Goal: Navigation & Orientation: Understand site structure

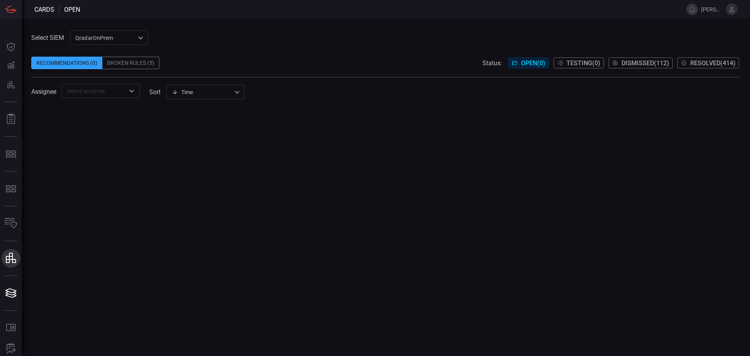
drag, startPoint x: 0, startPoint y: 0, endPoint x: 10, endPoint y: 257, distance: 257.7
click at [10, 257] on icon at bounding box center [11, 258] width 10 height 10
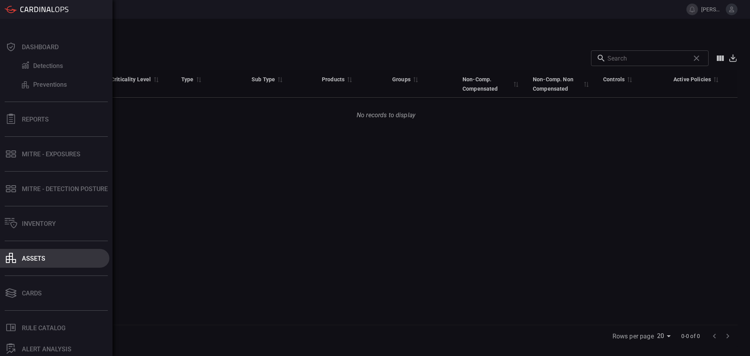
click at [16, 259] on div at bounding box center [11, 258] width 13 height 11
click at [31, 258] on div "assets" at bounding box center [33, 258] width 23 height 7
click at [13, 256] on icon at bounding box center [11, 258] width 10 height 10
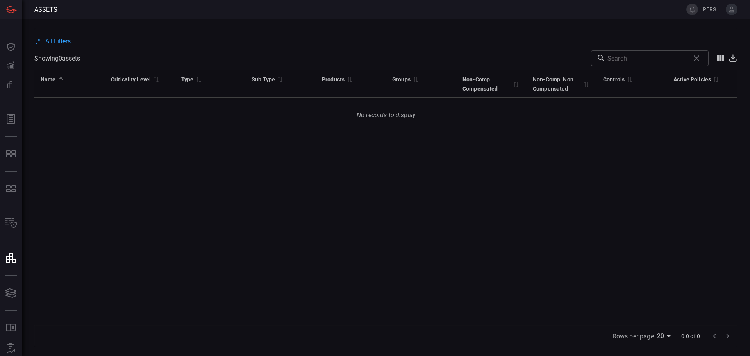
click at [60, 43] on span "All Filters" at bounding box center [57, 41] width 25 height 7
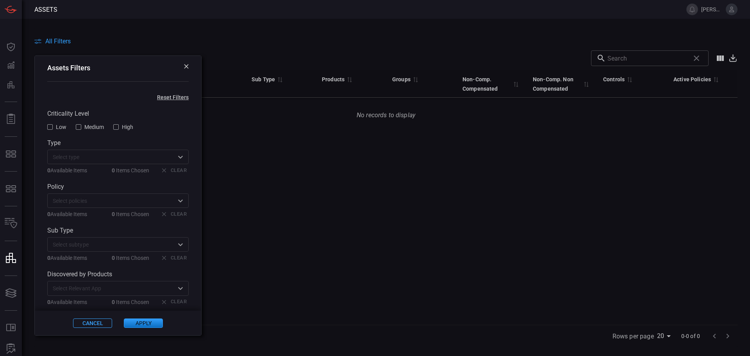
click at [60, 43] on span "All Filters" at bounding box center [57, 41] width 25 height 7
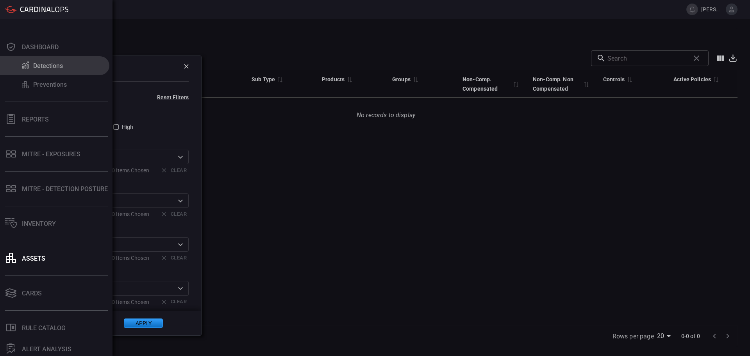
click at [57, 68] on div "Detections" at bounding box center [48, 65] width 30 height 7
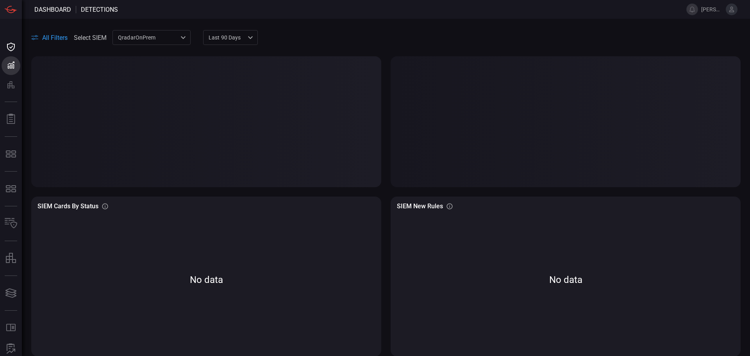
click at [155, 35] on div "QradarOnPrem 5aadb41e-e732-4a7a-884f-5c29e918b1b8 ​" at bounding box center [152, 37] width 78 height 14
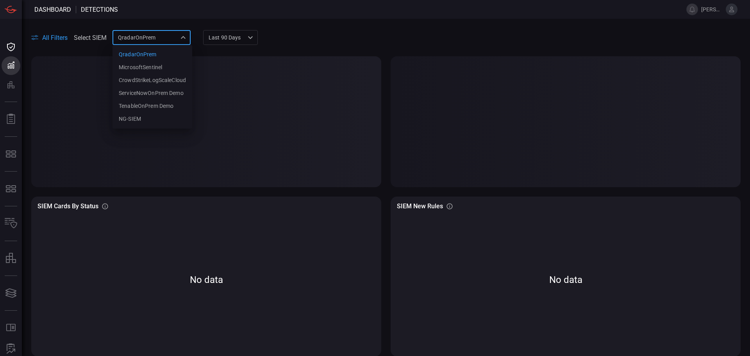
click at [155, 35] on div at bounding box center [375, 178] width 750 height 356
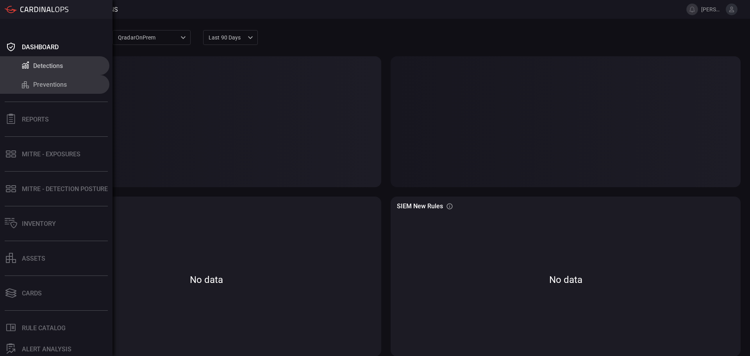
click at [33, 85] on div "Preventions" at bounding box center [50, 84] width 34 height 7
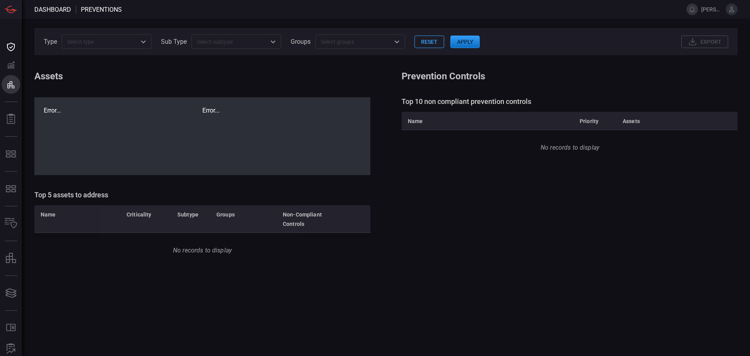
click at [145, 41] on icon "Open" at bounding box center [143, 41] width 9 height 9
click at [145, 41] on icon "Close" at bounding box center [143, 41] width 9 height 9
click at [271, 43] on icon "Open" at bounding box center [272, 41] width 9 height 9
click at [271, 43] on icon "Close" at bounding box center [272, 41] width 9 height 9
click at [397, 43] on icon "Open" at bounding box center [396, 41] width 9 height 9
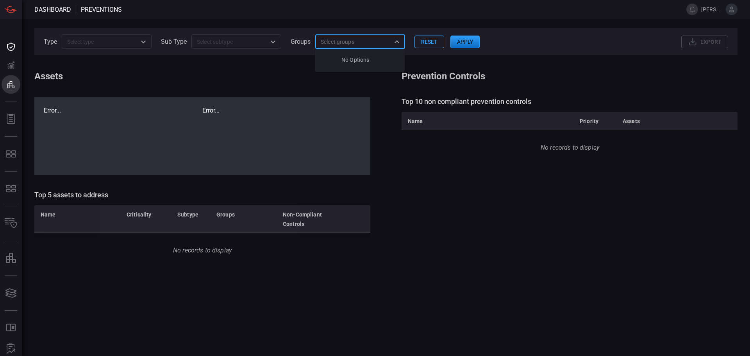
click at [397, 43] on icon "Close" at bounding box center [396, 41] width 9 height 9
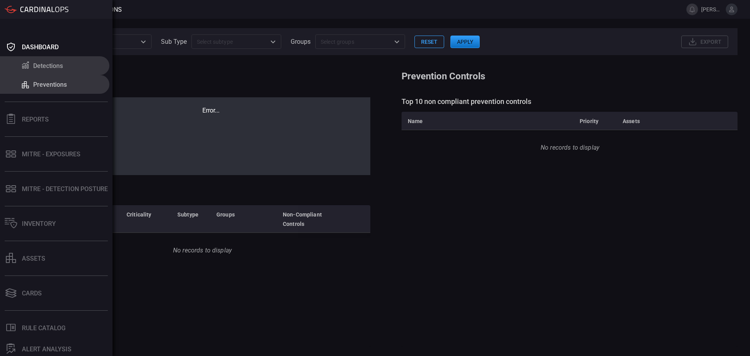
click at [56, 66] on div "Detections" at bounding box center [48, 65] width 30 height 7
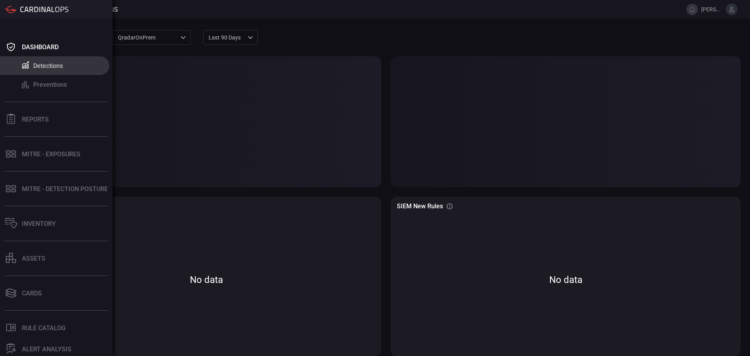
click at [14, 13] on icon at bounding box center [11, 9] width 13 height 8
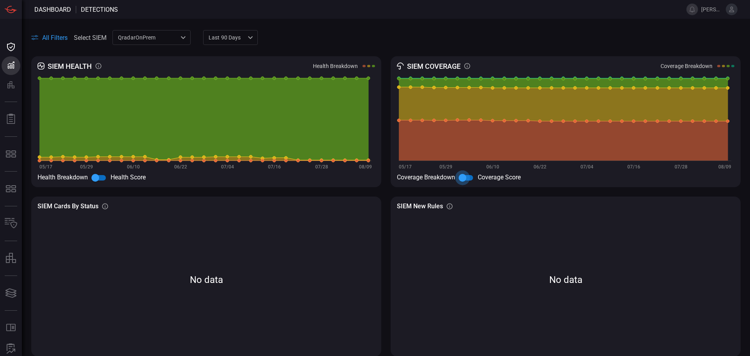
click at [462, 175] on input "checkbox" at bounding box center [462, 177] width 45 height 15
checkbox input "true"
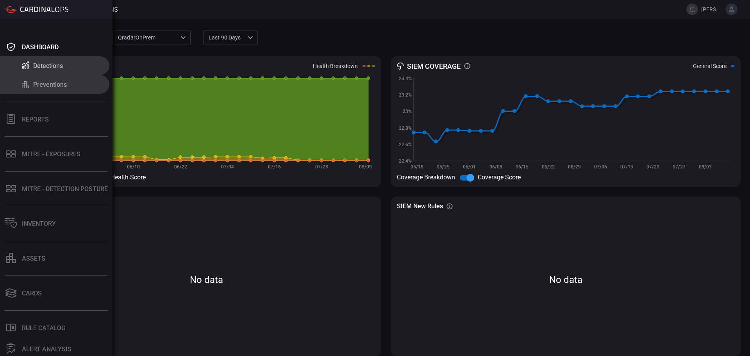
click at [12, 88] on button "Preventions" at bounding box center [54, 84] width 109 height 19
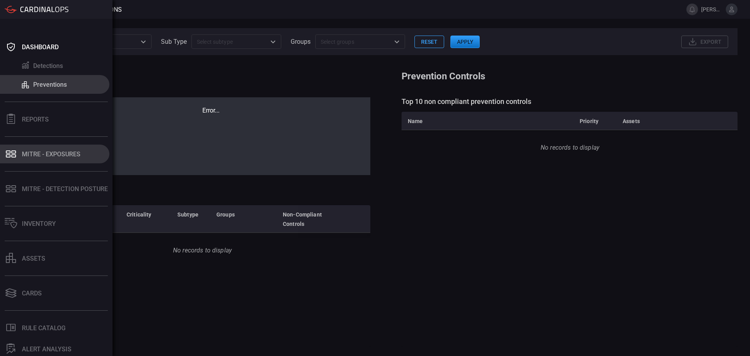
click at [48, 152] on div "MITRE - Exposures" at bounding box center [51, 153] width 59 height 7
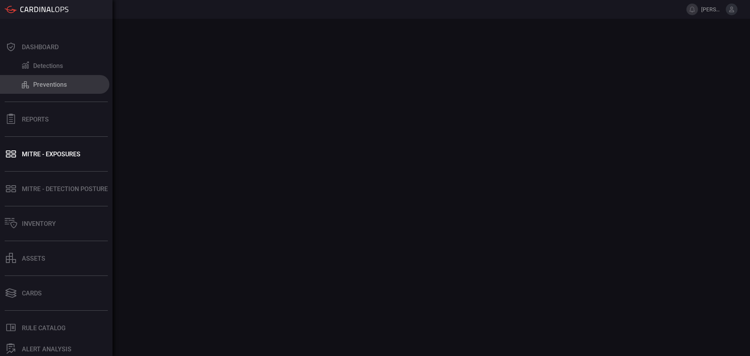
click at [52, 89] on button "Preventions" at bounding box center [54, 84] width 109 height 19
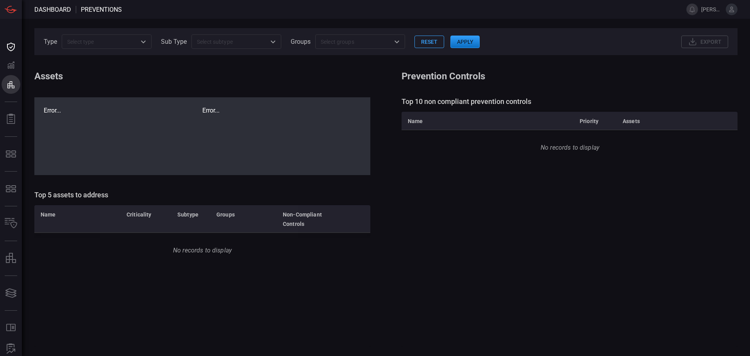
click at [277, 82] on div "Type ​ Sub Type ​ Groups ​ Reset Apply export Assets Prevention Controls Error.…" at bounding box center [386, 187] width 728 height 337
click at [245, 77] on section "Assets" at bounding box center [202, 76] width 336 height 11
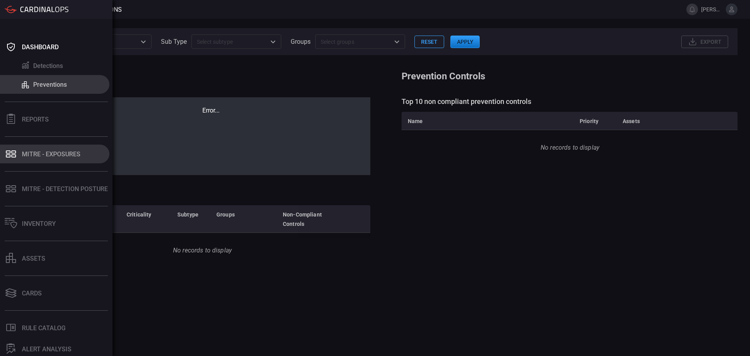
click at [49, 158] on button "MITRE - Exposures" at bounding box center [54, 154] width 109 height 19
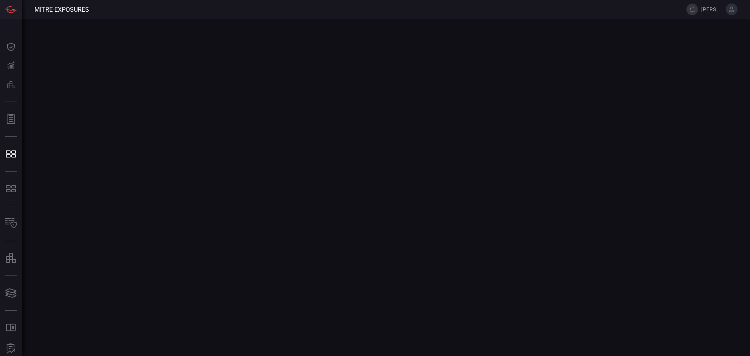
click at [393, 185] on main at bounding box center [375, 187] width 750 height 337
click at [368, 175] on main at bounding box center [375, 187] width 750 height 337
click at [410, 156] on main at bounding box center [375, 187] width 750 height 337
click at [375, 179] on div at bounding box center [374, 177] width 15 height 15
click at [277, 188] on main at bounding box center [375, 187] width 750 height 337
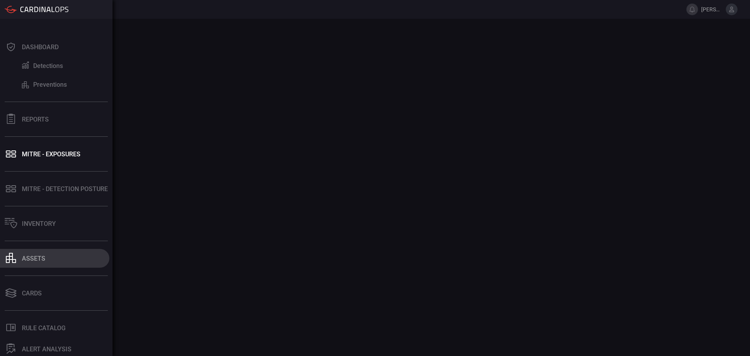
click at [31, 257] on div "assets" at bounding box center [33, 258] width 23 height 7
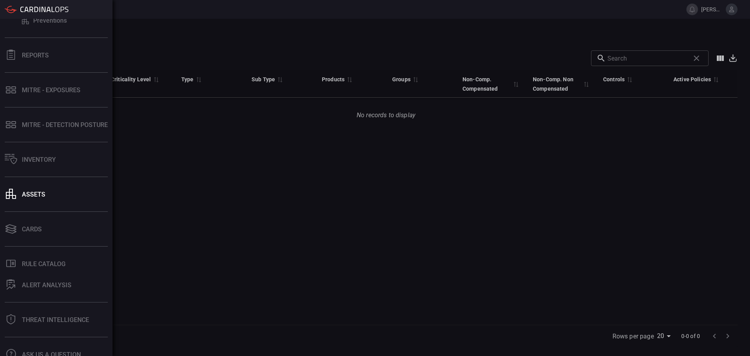
scroll to position [64, 0]
click at [60, 285] on div "ALERT ANALYSIS" at bounding box center [47, 284] width 50 height 7
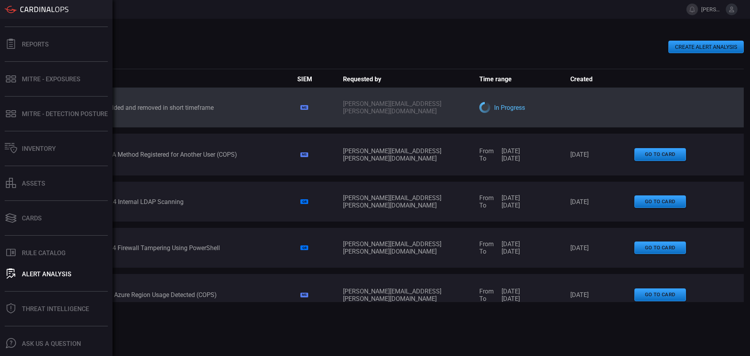
scroll to position [93, 0]
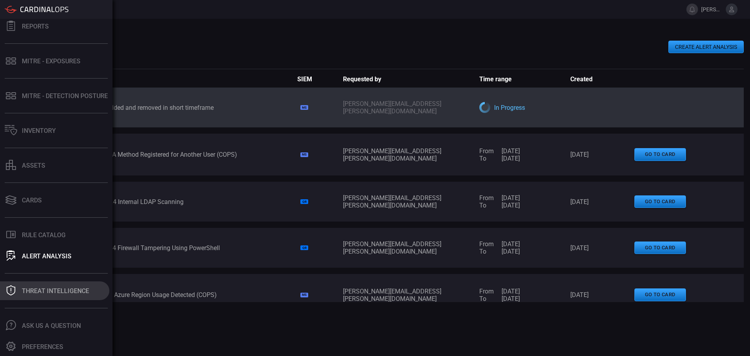
click at [62, 290] on div "Threat Intelligence" at bounding box center [55, 290] width 67 height 7
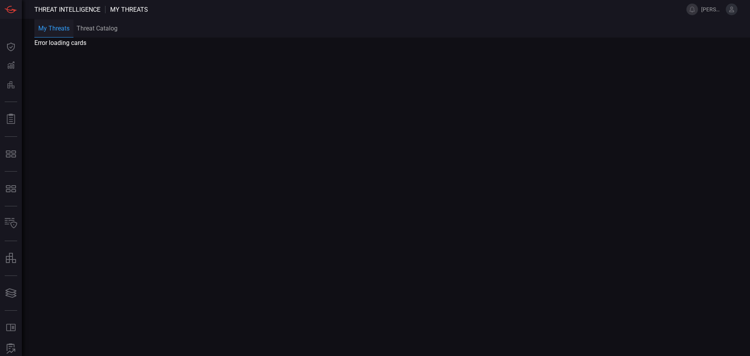
click at [99, 28] on button "Threat Catalog" at bounding box center [96, 28] width 47 height 19
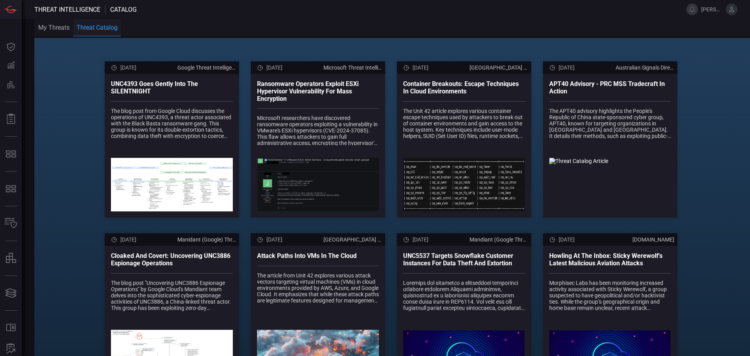
click at [48, 30] on button "My Threats" at bounding box center [53, 28] width 39 height 18
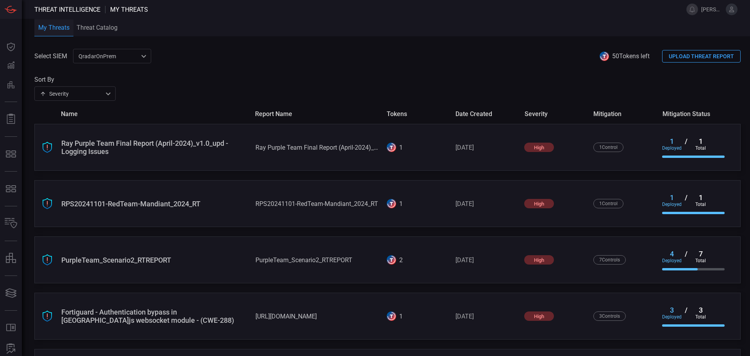
click at [602, 55] on icon at bounding box center [605, 56] width 8 height 8
click at [614, 55] on span "50 Tokens left" at bounding box center [631, 55] width 38 height 7
click at [626, 54] on span "50 Tokens left" at bounding box center [631, 55] width 38 height 7
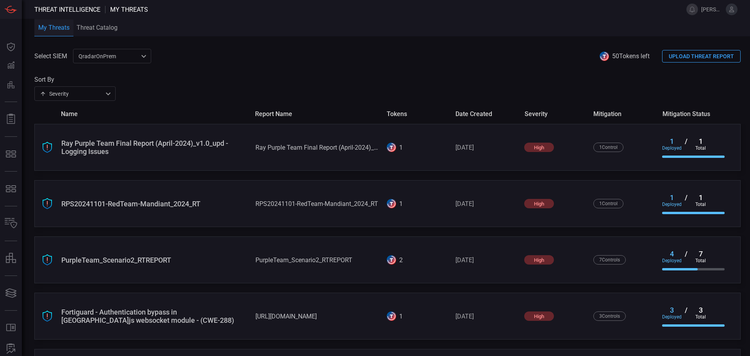
click at [116, 55] on div "QradarOnPrem 5aadb41e-e732-4a7a-884f-5c29e918b1b8 ​" at bounding box center [112, 56] width 78 height 14
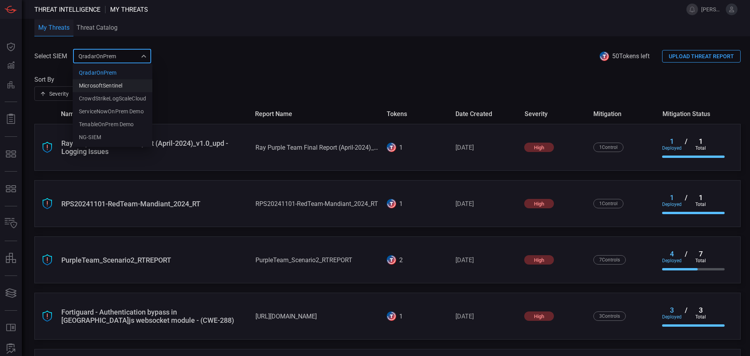
click at [119, 84] on div "MicrosoftSentinel" at bounding box center [100, 86] width 43 height 8
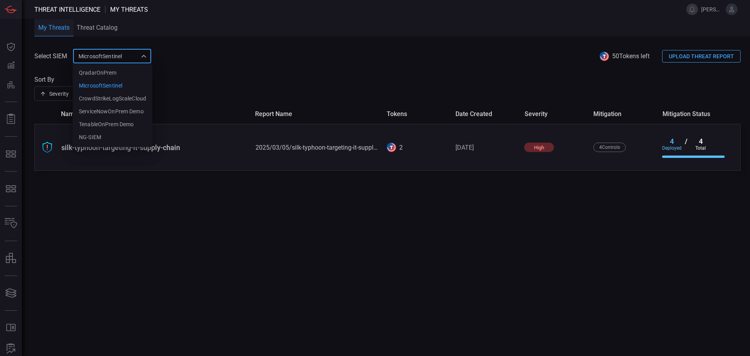
click at [102, 55] on div "MicrosoftSentinel 9c728290-6dac-49ed-91f1-335958a1bd21 QradarOnPrem MicrosoftSe…" at bounding box center [112, 56] width 78 height 14
click at [113, 137] on li "NG-SIEM" at bounding box center [113, 137] width 80 height 13
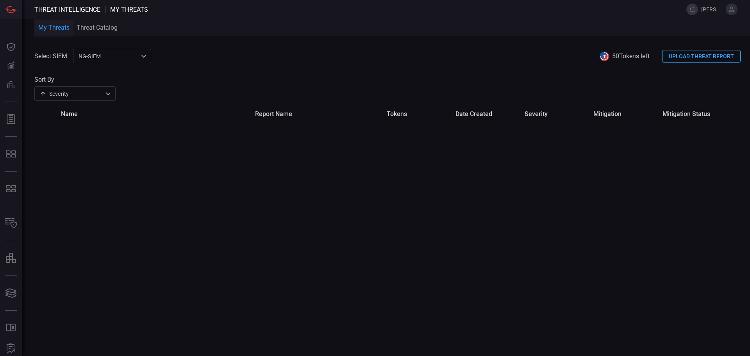
click at [129, 55] on div "NG-SIEM 5cf3354c-b0c8-4d47-b0cb-fd1e7ce3c487 ​" at bounding box center [112, 56] width 78 height 14
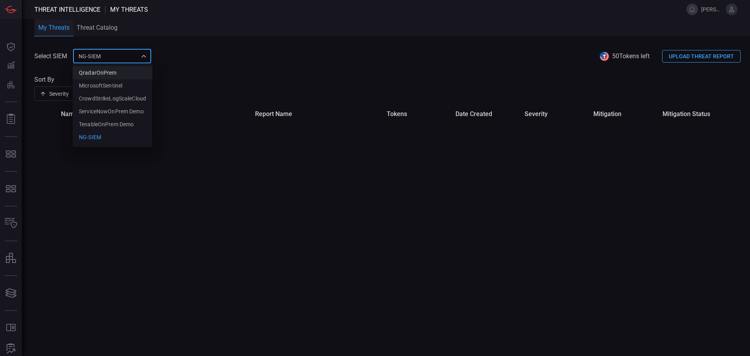
click at [116, 71] on li "QradarOnPrem" at bounding box center [113, 72] width 80 height 13
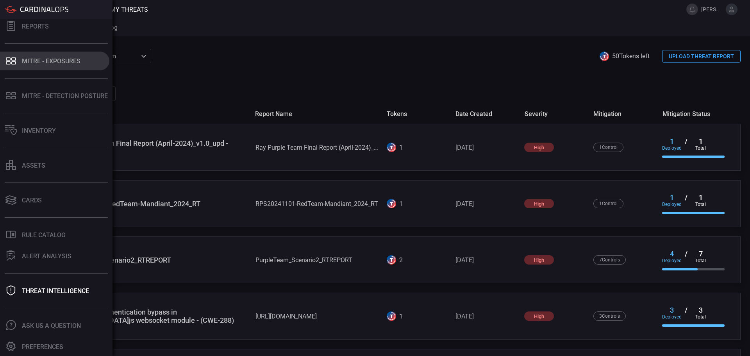
click at [50, 67] on button "MITRE - Exposures" at bounding box center [54, 61] width 109 height 19
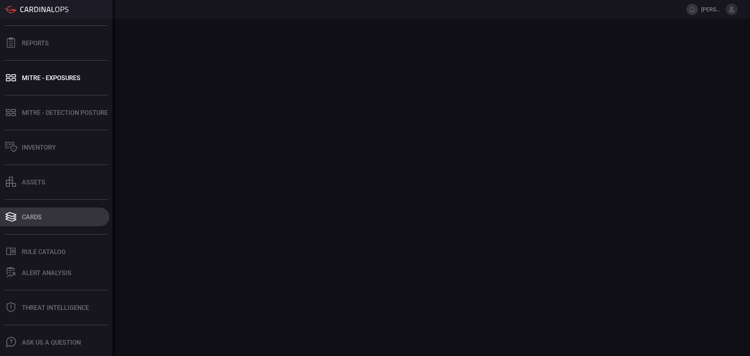
scroll to position [93, 0]
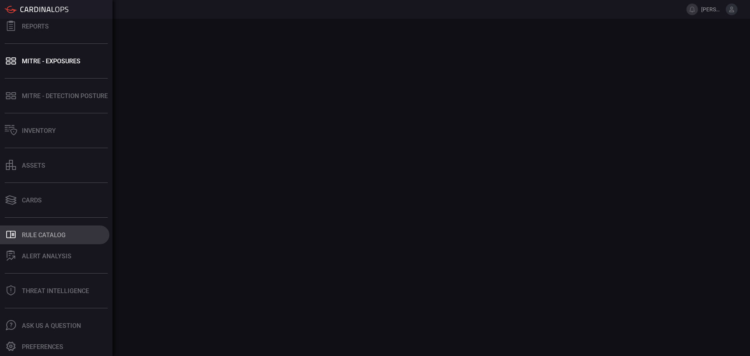
click at [69, 234] on button ".st0_rule_catalog_icon{fill: currentColor;} Rule Catalog" at bounding box center [54, 234] width 109 height 19
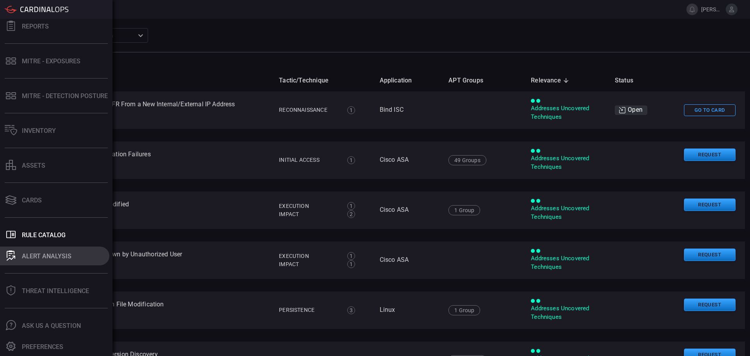
click at [61, 256] on div "ALERT ANALYSIS" at bounding box center [47, 255] width 50 height 7
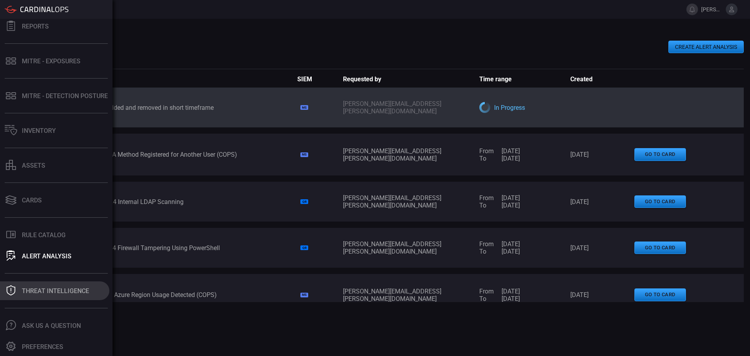
click at [64, 284] on button "Threat Intelligence" at bounding box center [54, 290] width 109 height 19
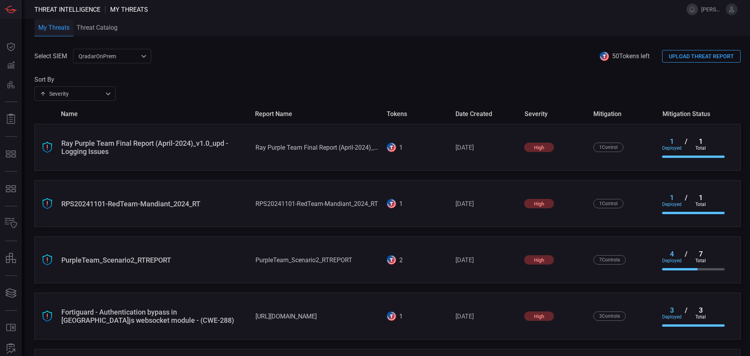
click at [95, 27] on button "Threat Catalog" at bounding box center [96, 28] width 47 height 18
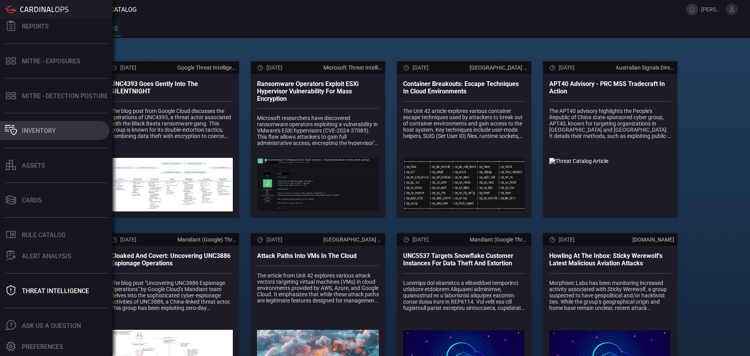
click at [33, 129] on div "Inventory" at bounding box center [39, 130] width 34 height 7
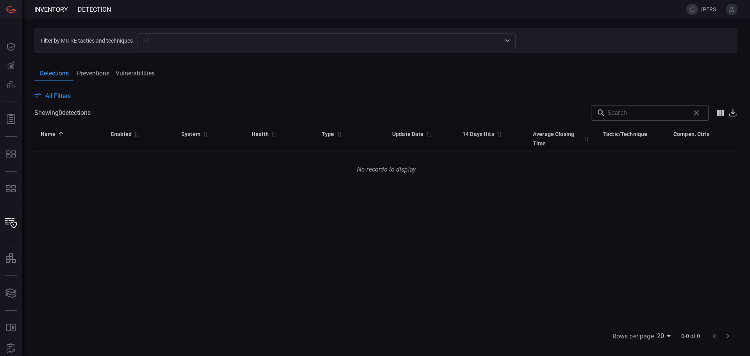
click at [377, 171] on p "No records to display" at bounding box center [386, 169] width 703 height 34
click at [424, 173] on p "No records to display" at bounding box center [386, 169] width 703 height 34
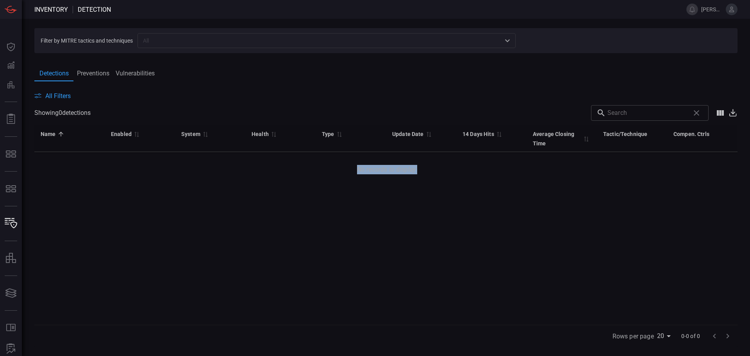
click at [424, 173] on p "No records to display" at bounding box center [386, 169] width 703 height 34
click at [398, 167] on p "No records to display" at bounding box center [386, 169] width 703 height 34
click at [399, 167] on p "No records to display" at bounding box center [386, 169] width 703 height 34
click at [319, 74] on div "Detections Preventions Vulnerabilities" at bounding box center [385, 74] width 703 height 16
click at [512, 43] on icon "Open" at bounding box center [507, 40] width 9 height 9
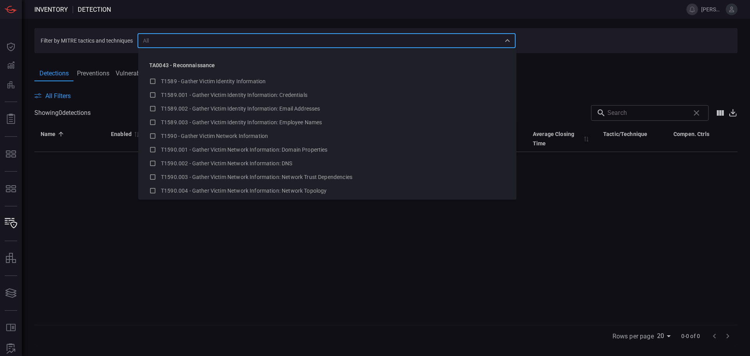
click at [512, 43] on icon "Close" at bounding box center [507, 40] width 9 height 9
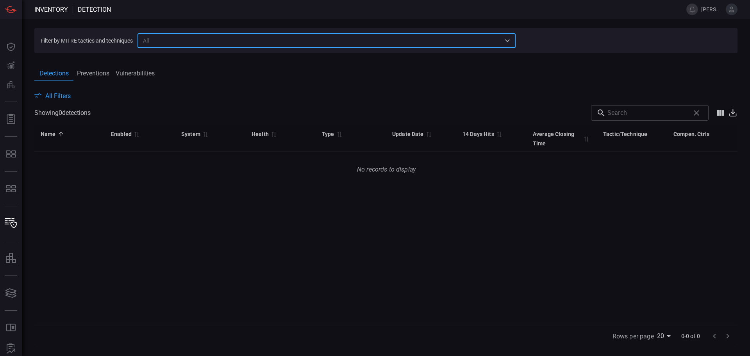
click at [48, 9] on span "Inventory" at bounding box center [51, 9] width 34 height 7
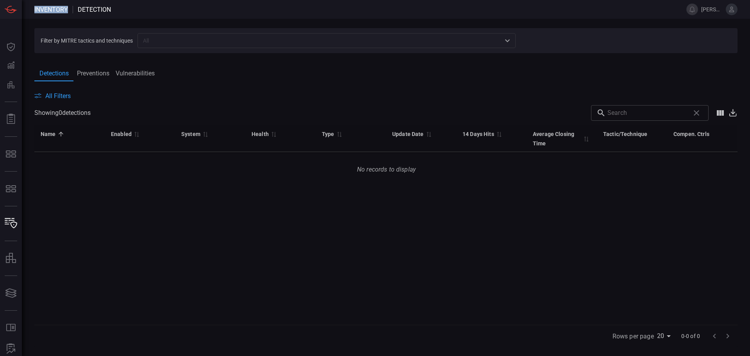
click at [48, 9] on span "Inventory" at bounding box center [51, 9] width 34 height 7
click at [111, 9] on span at bounding box center [394, 9] width 566 height 19
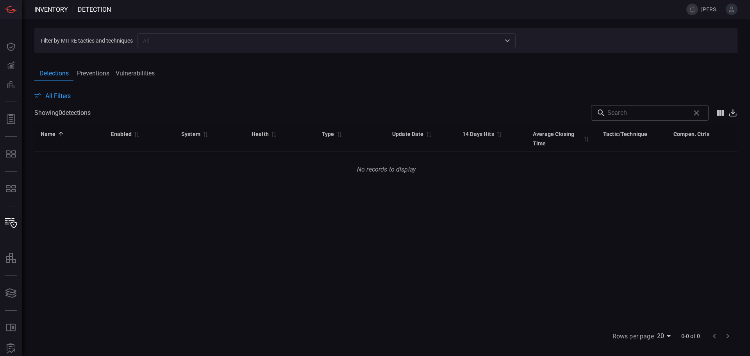
click at [102, 9] on span "Detection" at bounding box center [94, 9] width 33 height 7
click at [218, 89] on span at bounding box center [385, 87] width 703 height 9
click at [54, 11] on span "Inventory" at bounding box center [51, 9] width 34 height 7
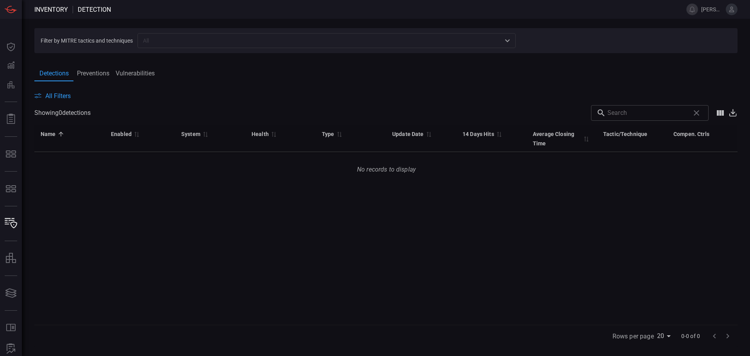
click at [388, 212] on div "Name 0 Enabled 0 System 0 Health 0 Type 0 Update Date 0 14 Days Hits 0 Average …" at bounding box center [385, 225] width 703 height 200
click at [386, 170] on p "No records to display" at bounding box center [386, 169] width 703 height 34
click at [429, 170] on p "No records to display" at bounding box center [386, 169] width 703 height 34
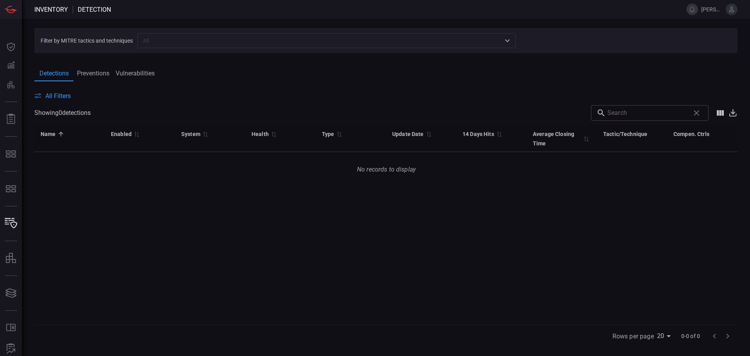
click at [52, 9] on span "Inventory" at bounding box center [51, 9] width 34 height 7
click at [118, 7] on span at bounding box center [394, 9] width 566 height 19
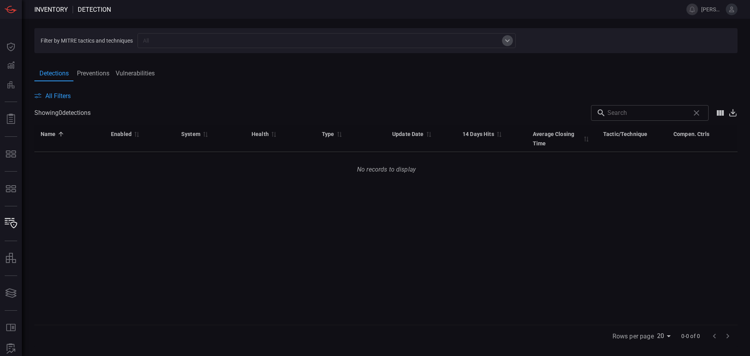
click at [509, 39] on icon "Open" at bounding box center [507, 40] width 9 height 9
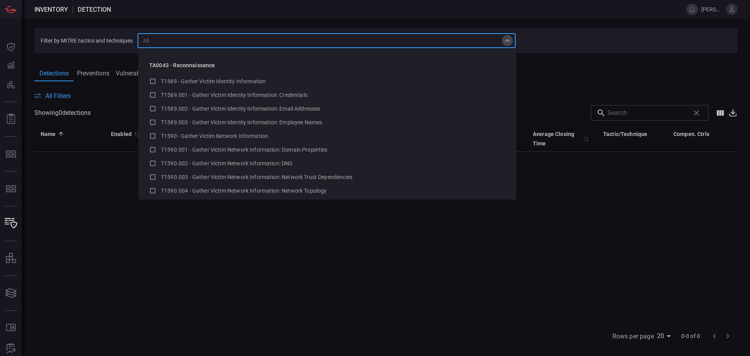
click at [509, 39] on icon "Close" at bounding box center [507, 40] width 9 height 9
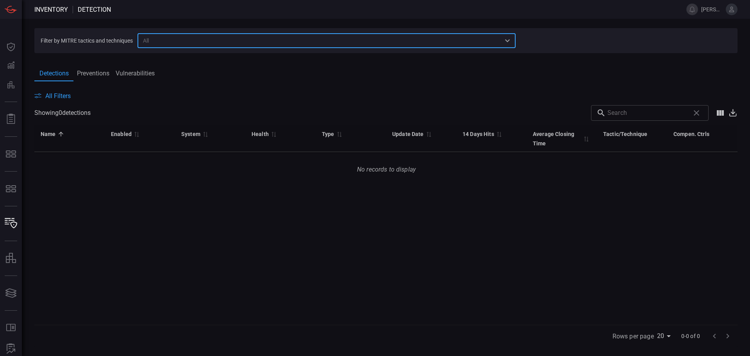
click at [86, 73] on button "Preventions" at bounding box center [92, 74] width 39 height 16
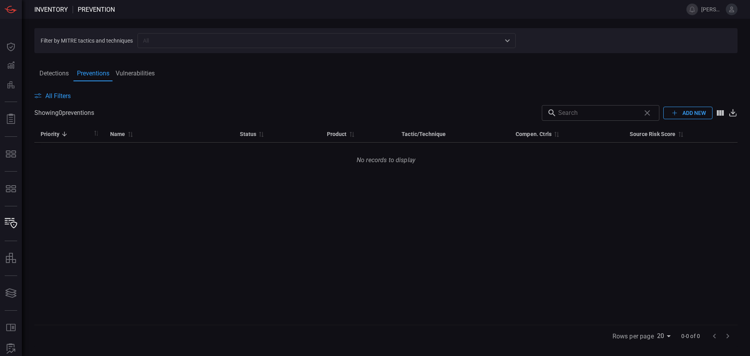
click at [138, 71] on button "Vulnerabilities" at bounding box center [135, 74] width 45 height 16
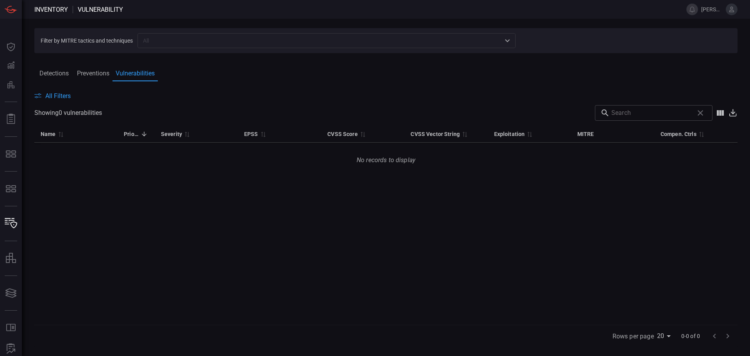
click at [51, 75] on button "Detections" at bounding box center [53, 74] width 39 height 16
